Goal: Task Accomplishment & Management: Use online tool/utility

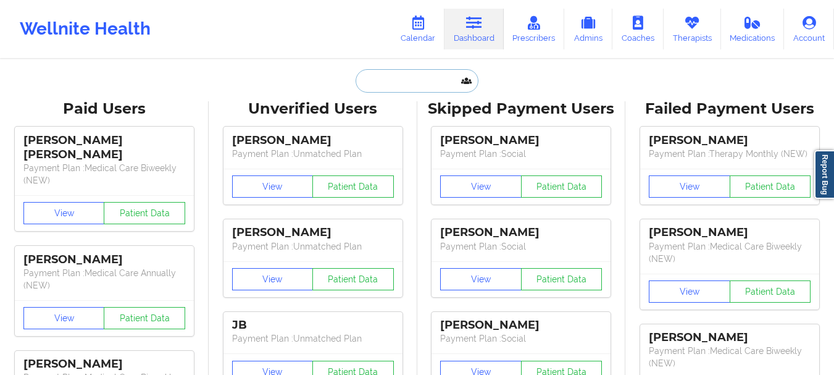
click at [396, 88] on input "text" at bounding box center [417, 80] width 122 height 23
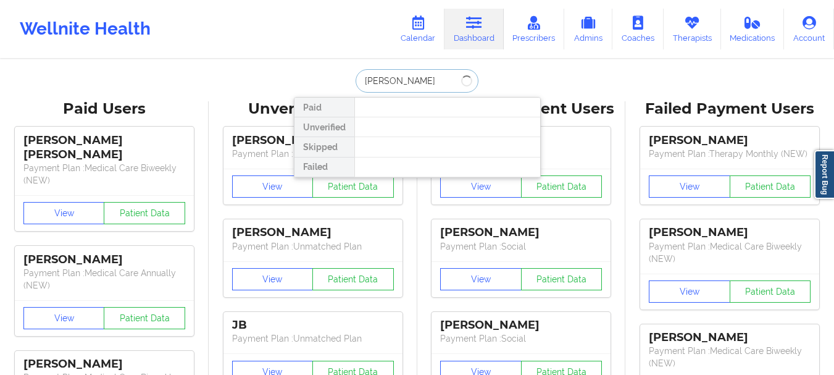
type input "Robert cornish"
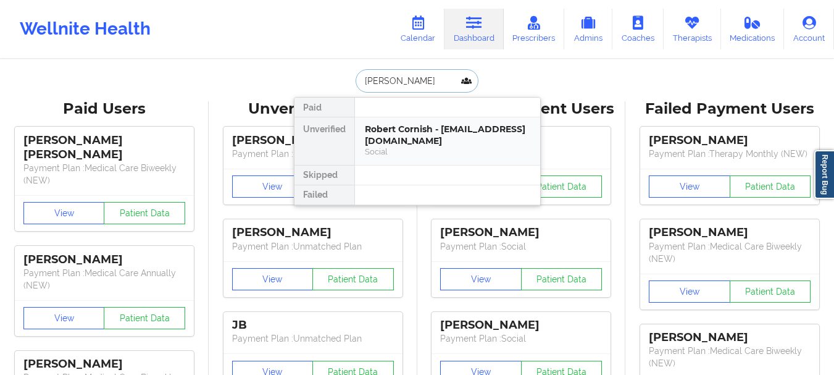
click at [394, 150] on div "Social" at bounding box center [447, 151] width 165 height 10
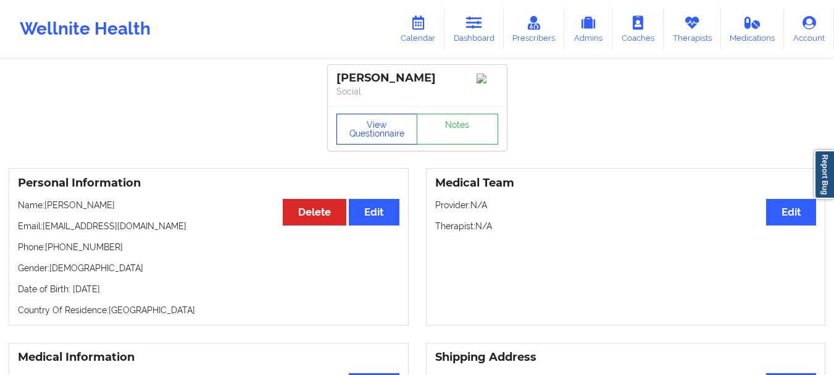
click at [388, 136] on button "View Questionnaire" at bounding box center [376, 129] width 81 height 31
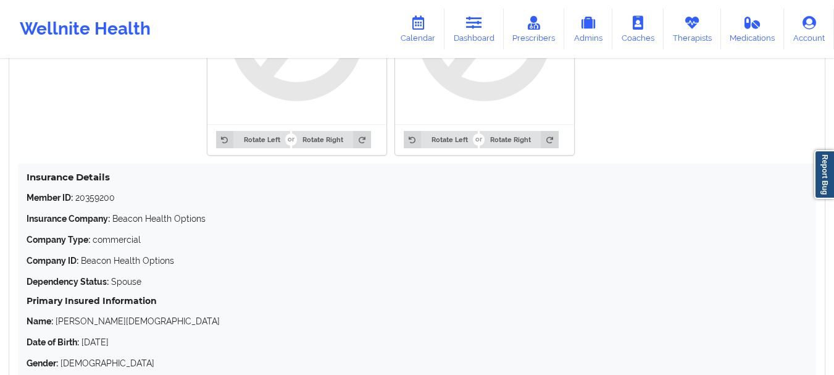
scroll to position [1116, 0]
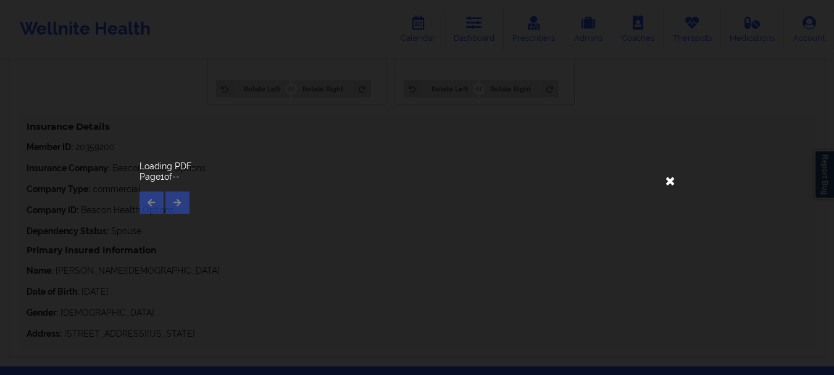
click at [668, 180] on icon at bounding box center [671, 180] width 20 height 20
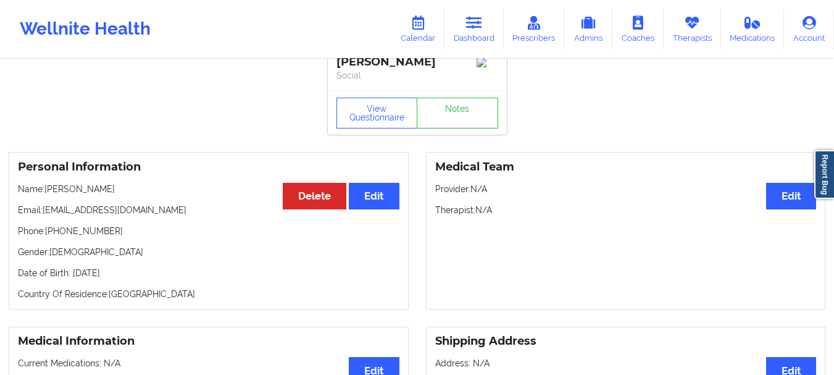
scroll to position [0, 0]
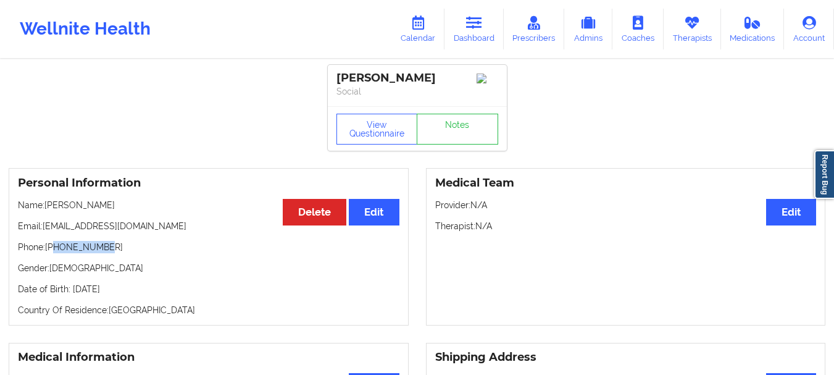
drag, startPoint x: 110, startPoint y: 248, endPoint x: 56, endPoint y: 250, distance: 53.8
click at [56, 250] on p "Phone: +16462283305" at bounding box center [209, 247] width 382 height 12
copy p "6462283305"
